Goal: Find contact information: Find contact information

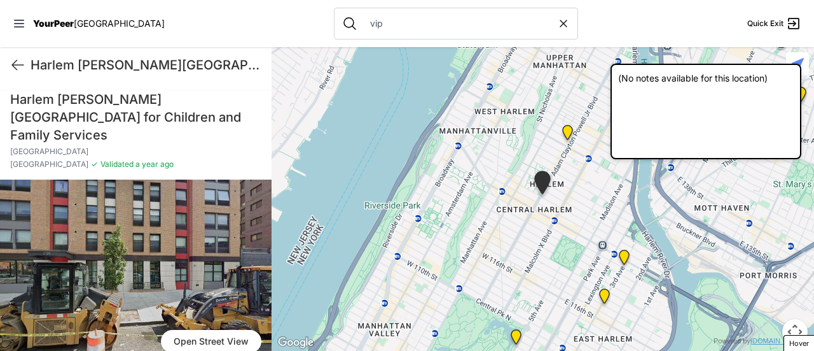
scroll to position [223, 0]
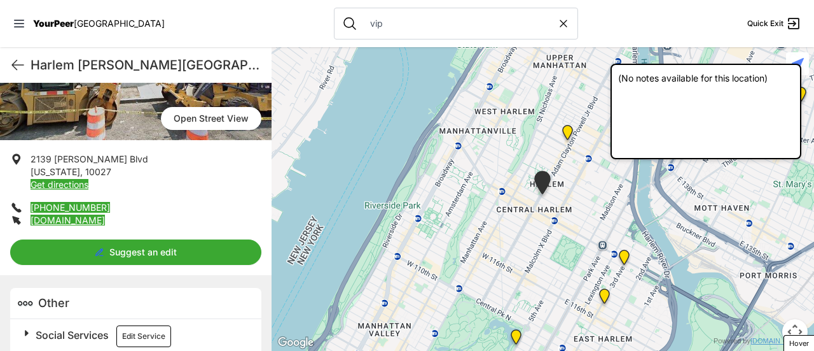
click at [76, 202] on link "(212) 749-3656" at bounding box center [71, 207] width 80 height 11
click at [146, 325] on button "Edit Service" at bounding box center [143, 336] width 55 height 22
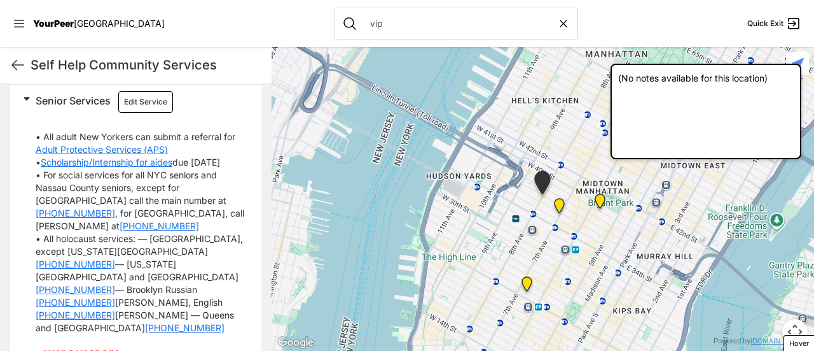
scroll to position [284, 0]
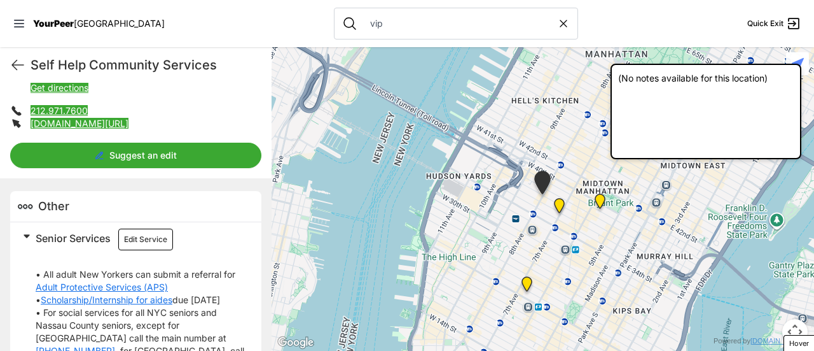
click at [135, 234] on button "Edit Service" at bounding box center [145, 239] width 55 height 22
